Goal: Transaction & Acquisition: Purchase product/service

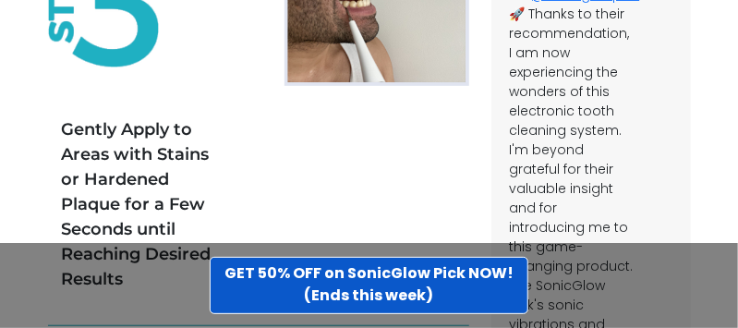
scroll to position [6178, 0]
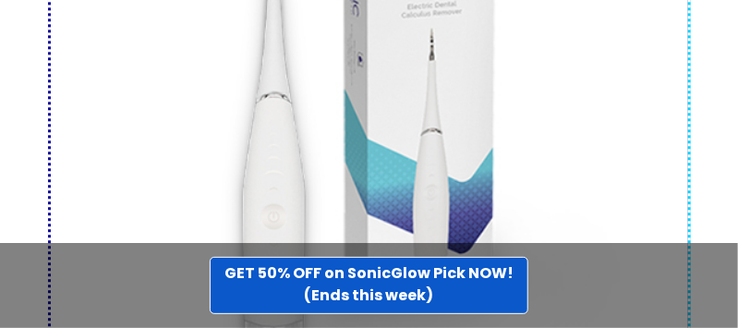
scroll to position [9219, 0]
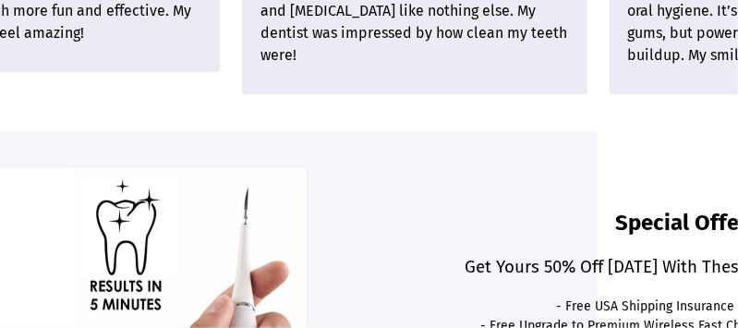
scroll to position [5175, 133]
